Goal: Information Seeking & Learning: Learn about a topic

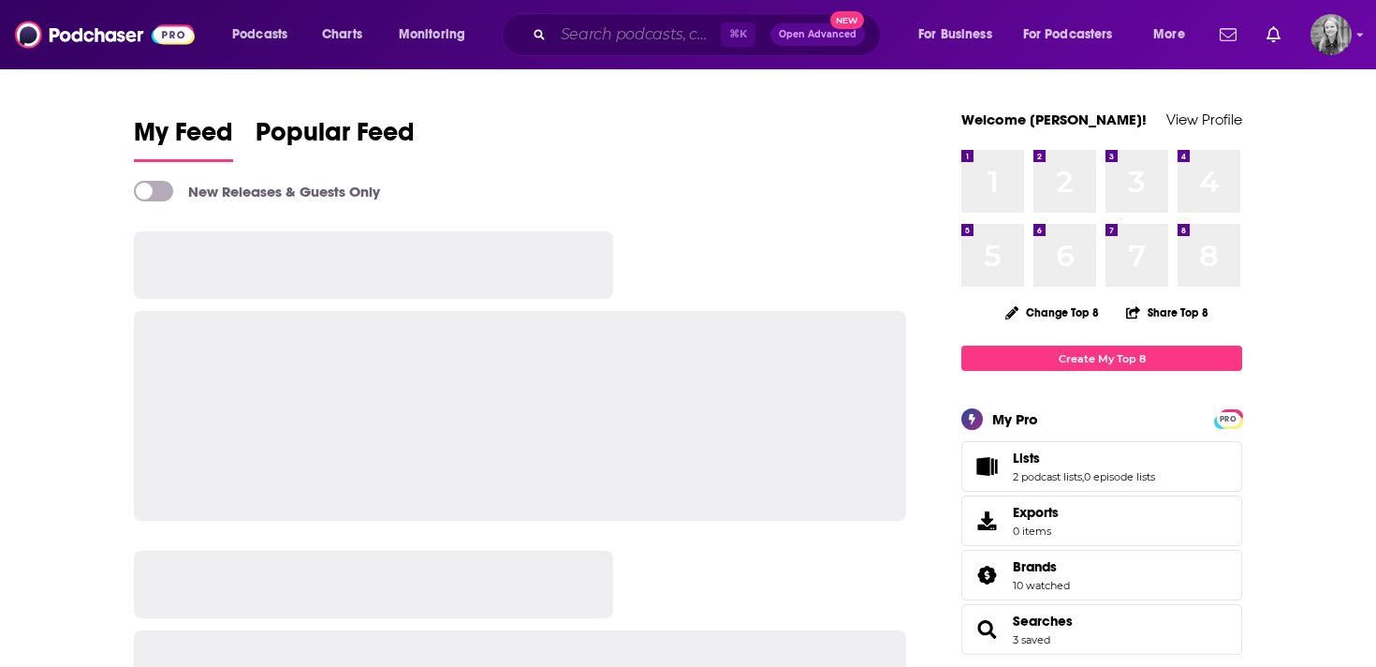
click at [691, 32] on input "Search podcasts, credits, & more..." at bounding box center [637, 35] width 168 height 30
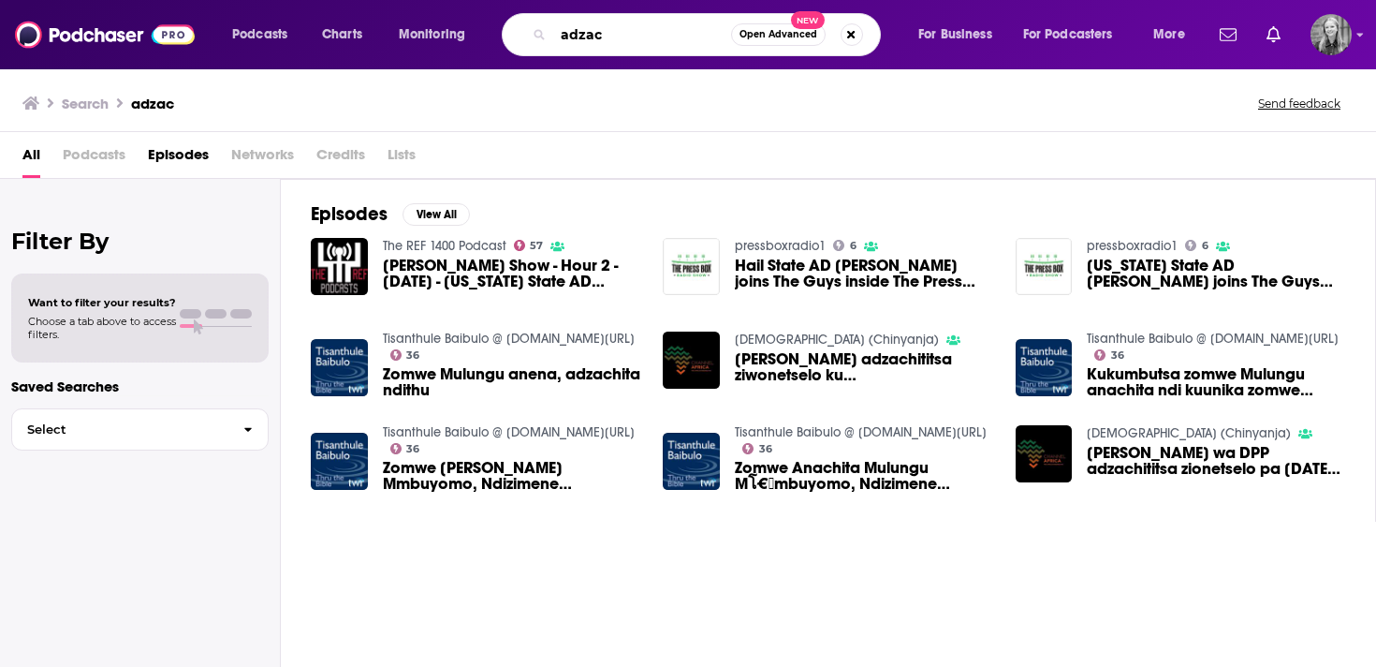
click at [594, 33] on input "adzac" at bounding box center [642, 35] width 178 height 30
type input "b2b marketing futures"
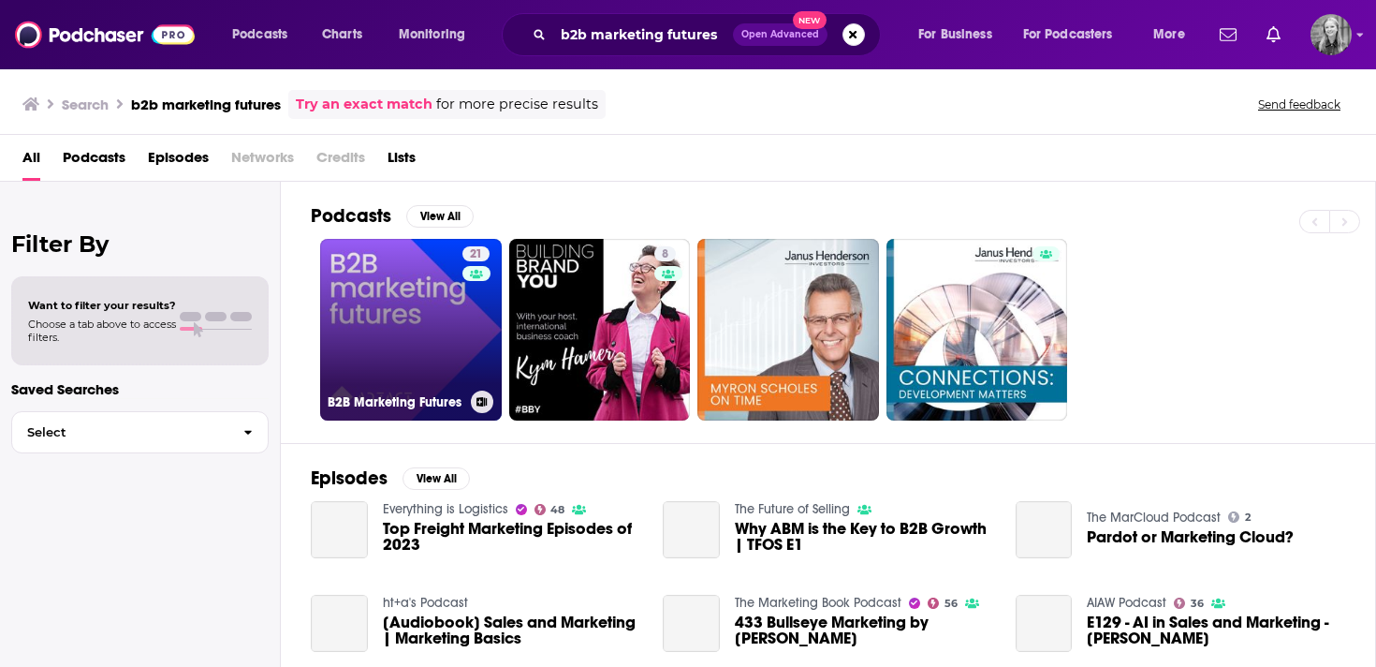
click at [408, 338] on link "21 B2B Marketing Futures" at bounding box center [411, 330] width 182 height 182
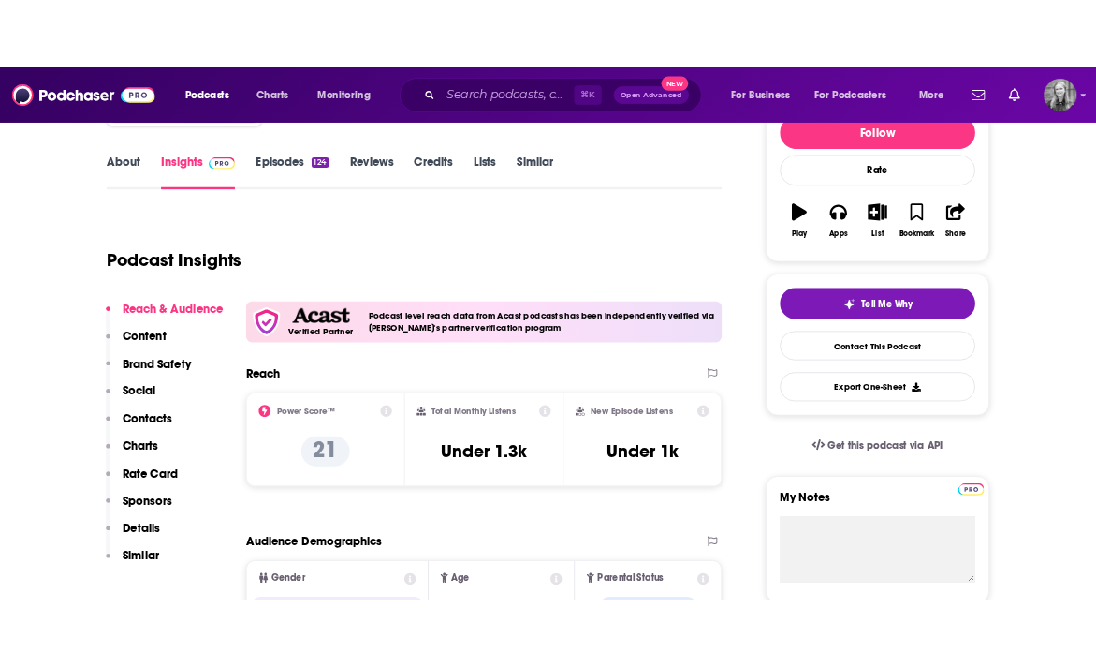
scroll to position [271, 0]
